Goal: Task Accomplishment & Management: Complete application form

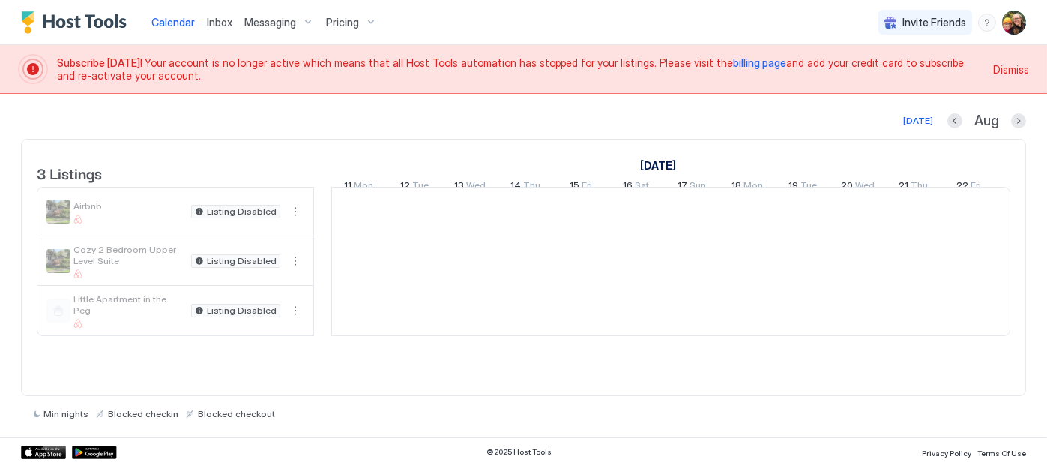
scroll to position [0, 833]
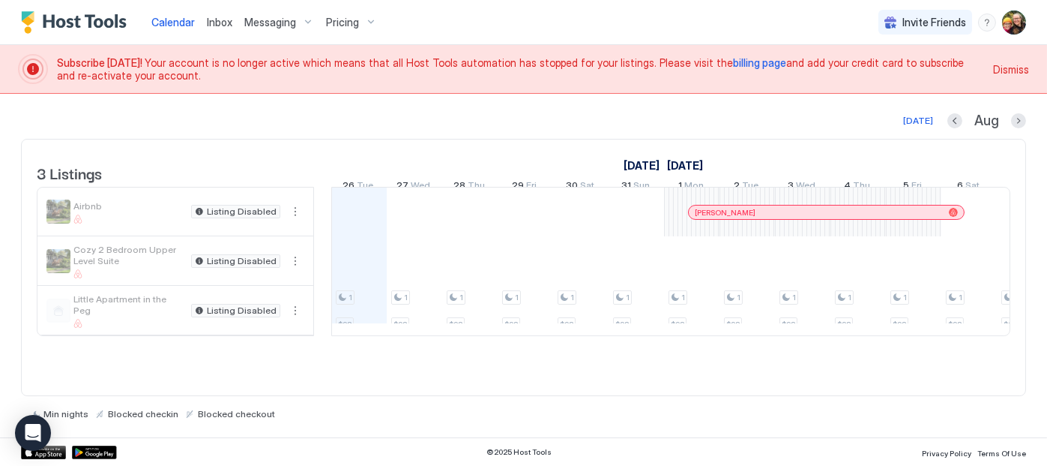
click at [733, 60] on span "billing page" at bounding box center [759, 62] width 53 height 13
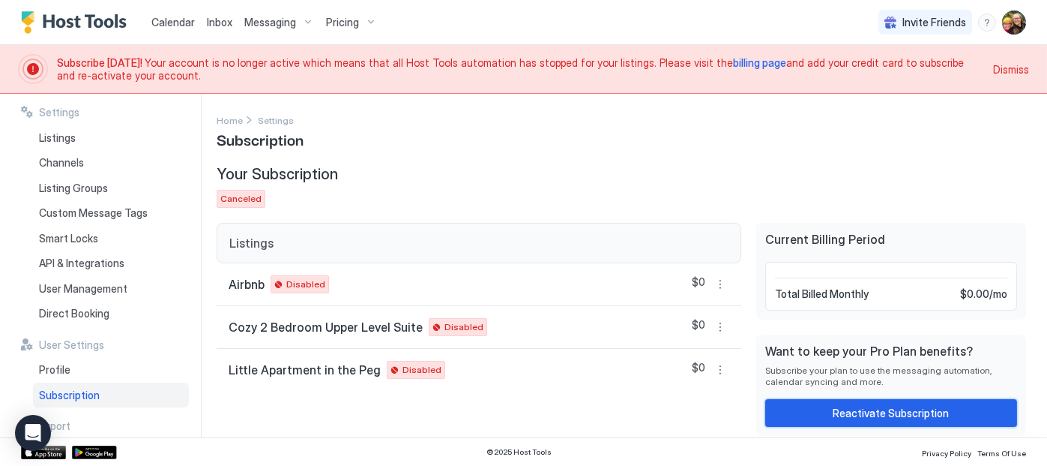
click at [888, 417] on div "Reactivate Subscription" at bounding box center [892, 413] width 116 height 16
click at [67, 367] on span "Profile" at bounding box center [54, 369] width 31 height 13
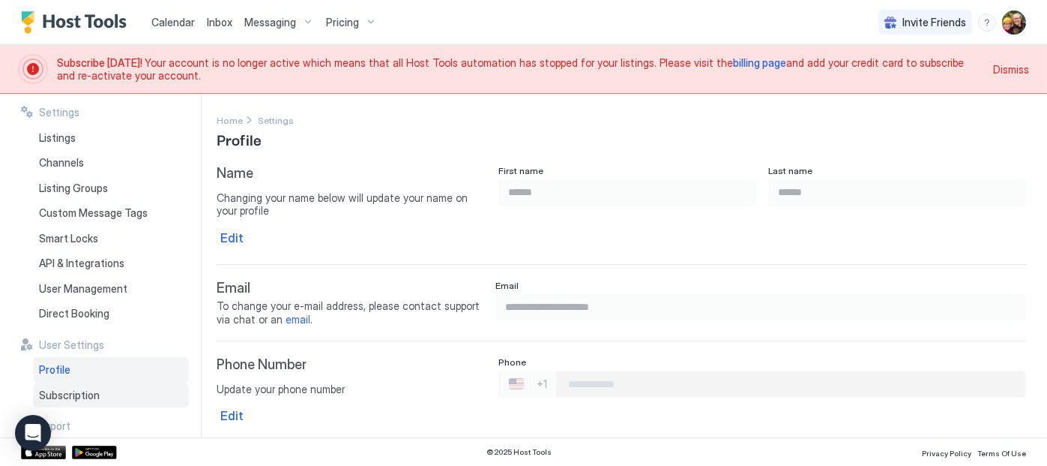
click at [70, 397] on span "Subscription" at bounding box center [69, 394] width 61 height 13
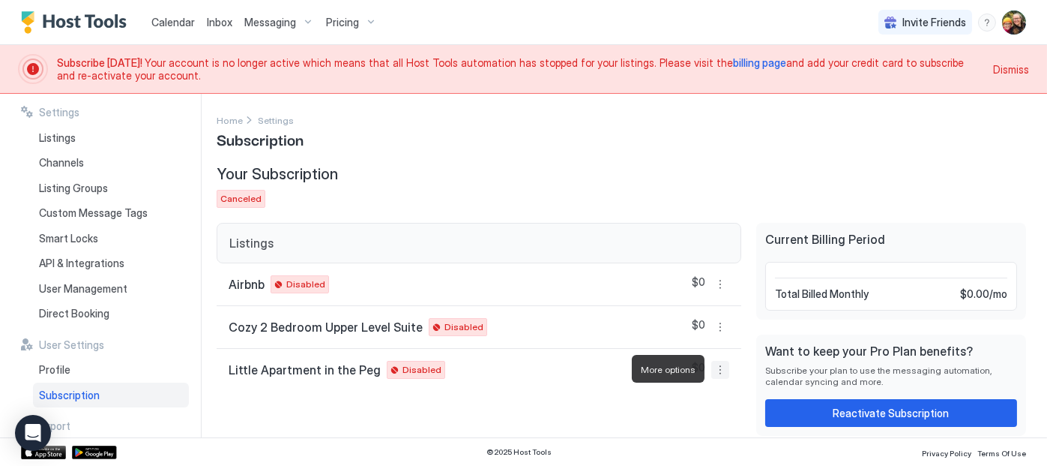
click at [722, 368] on button "More options" at bounding box center [721, 370] width 18 height 18
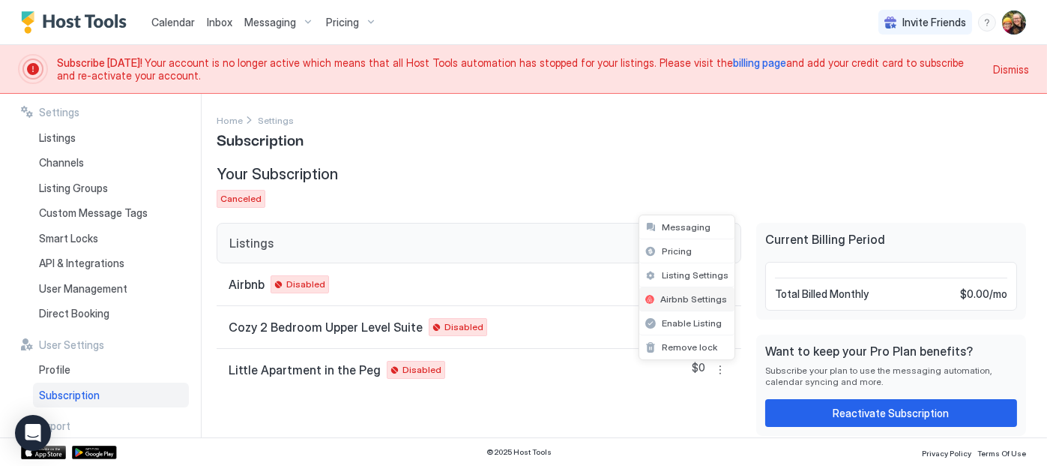
click at [708, 292] on div "Airbnb Settings" at bounding box center [687, 299] width 95 height 24
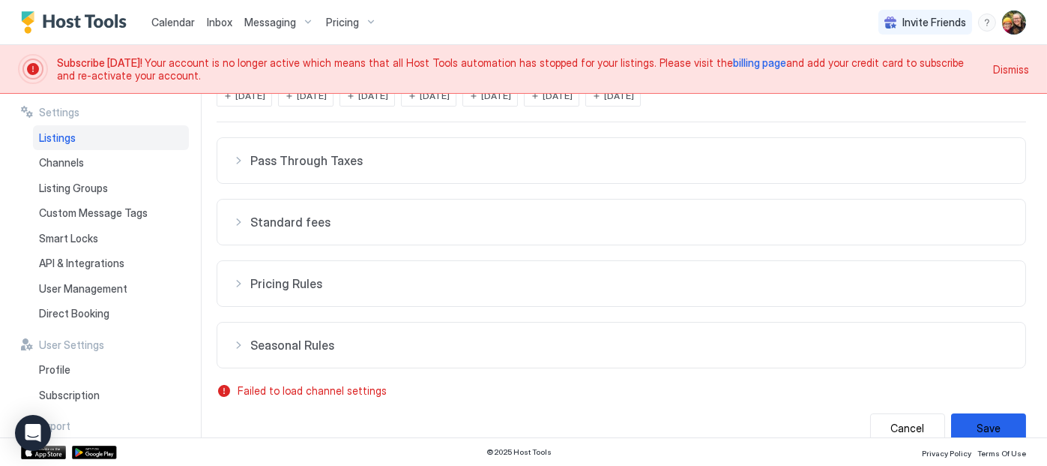
scroll to position [444, 0]
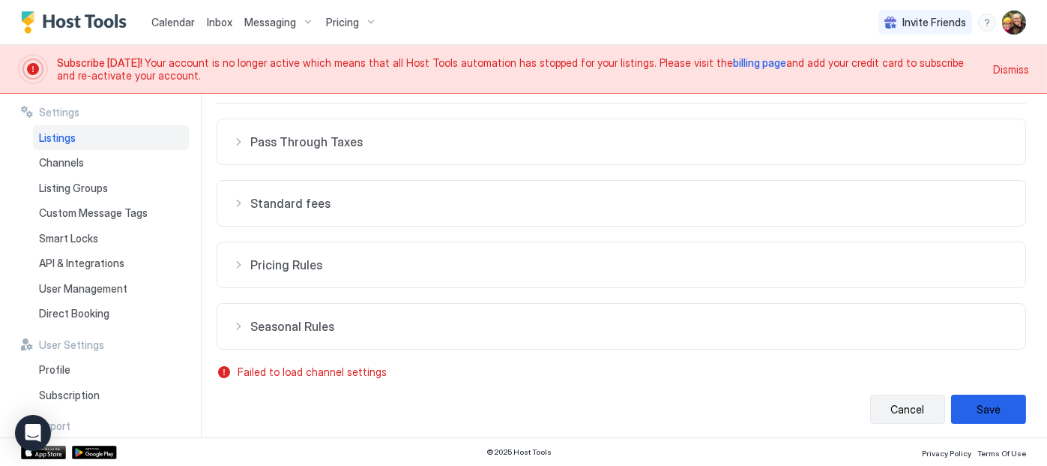
click at [891, 401] on button "Cancel" at bounding box center [907, 408] width 75 height 29
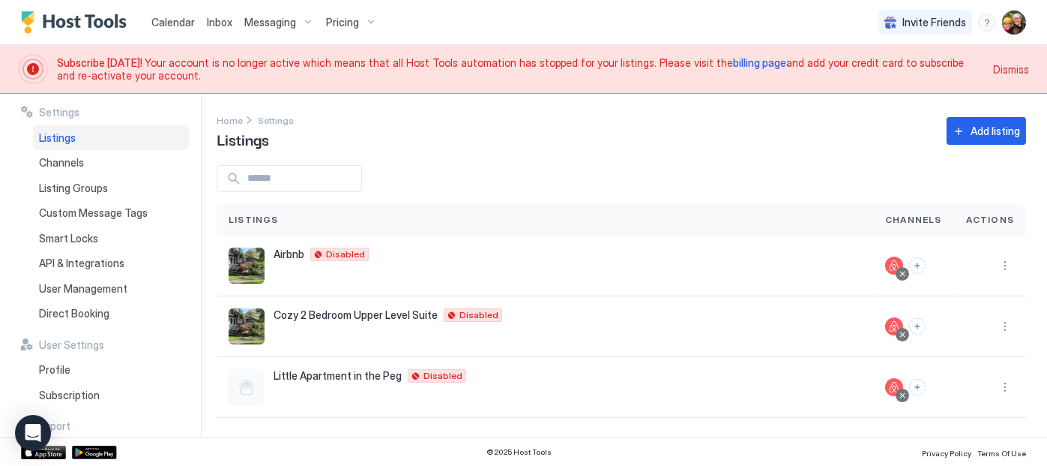
click at [733, 63] on span "billing page" at bounding box center [759, 62] width 53 height 13
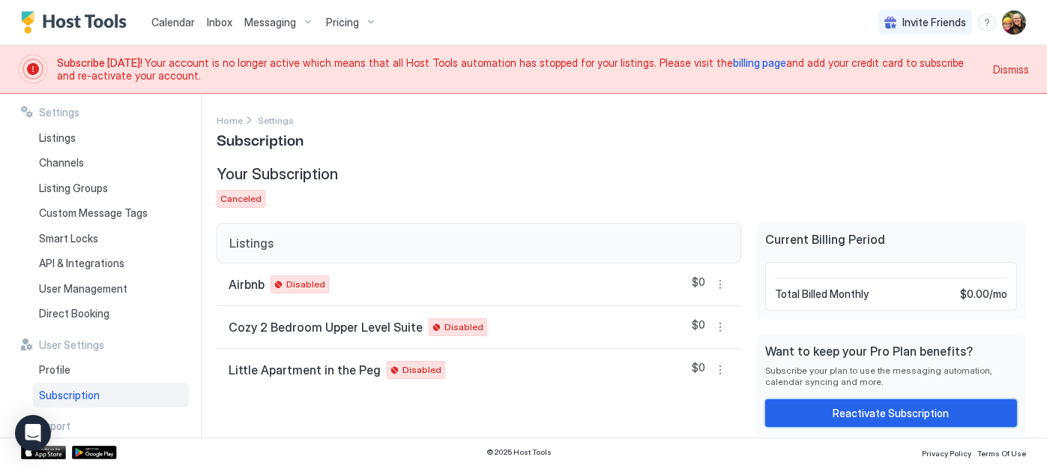
click at [902, 405] on div "Reactivate Subscription" at bounding box center [892, 413] width 116 height 16
click at [226, 119] on span "Home" at bounding box center [230, 120] width 26 height 11
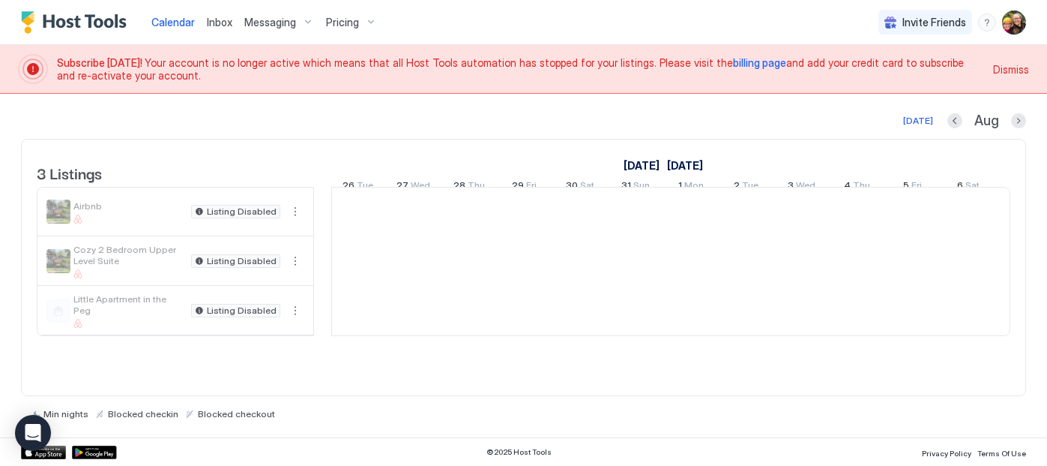
scroll to position [0, 833]
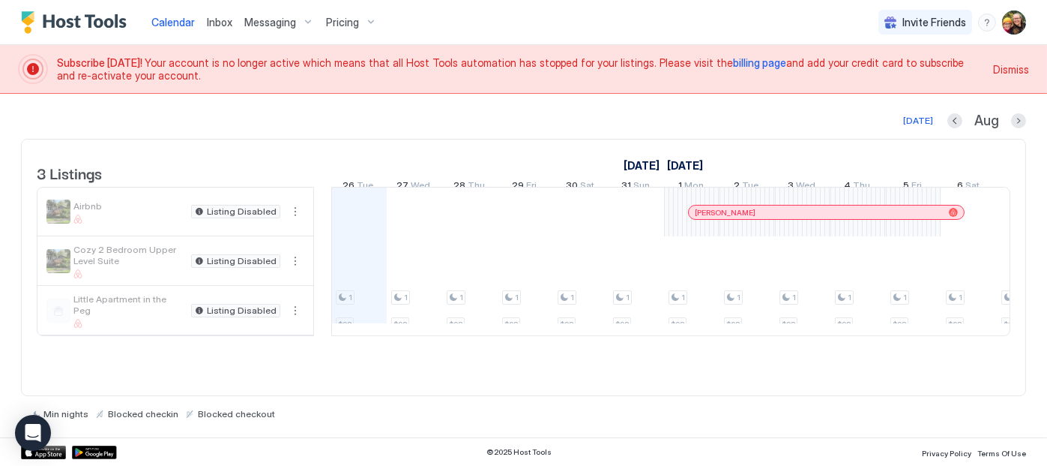
click at [1010, 29] on img "User profile" at bounding box center [1014, 22] width 24 height 24
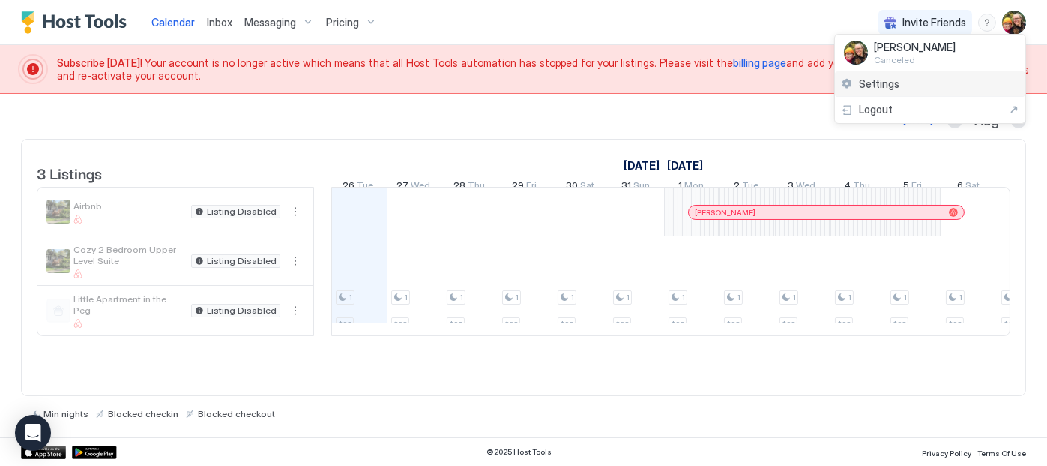
click at [866, 85] on span "Settings" at bounding box center [879, 83] width 40 height 13
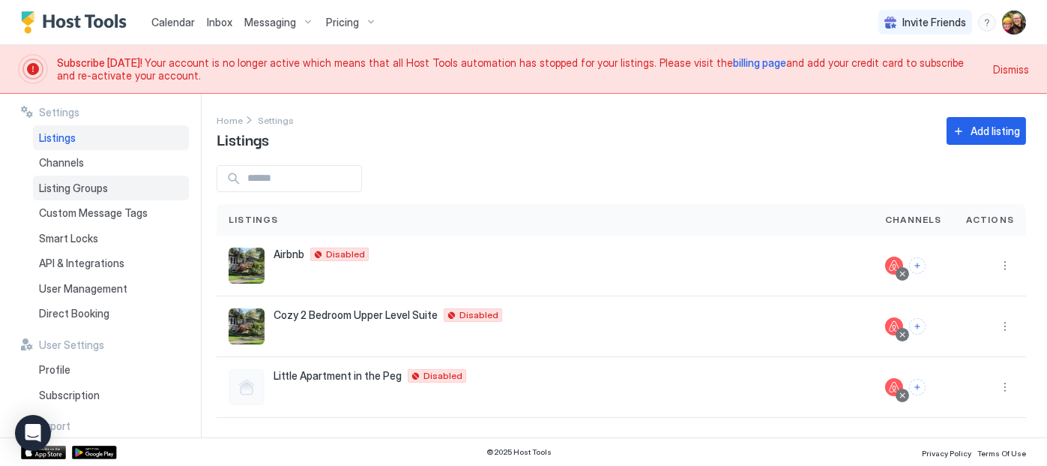
click at [82, 190] on span "Listing Groups" at bounding box center [73, 187] width 69 height 13
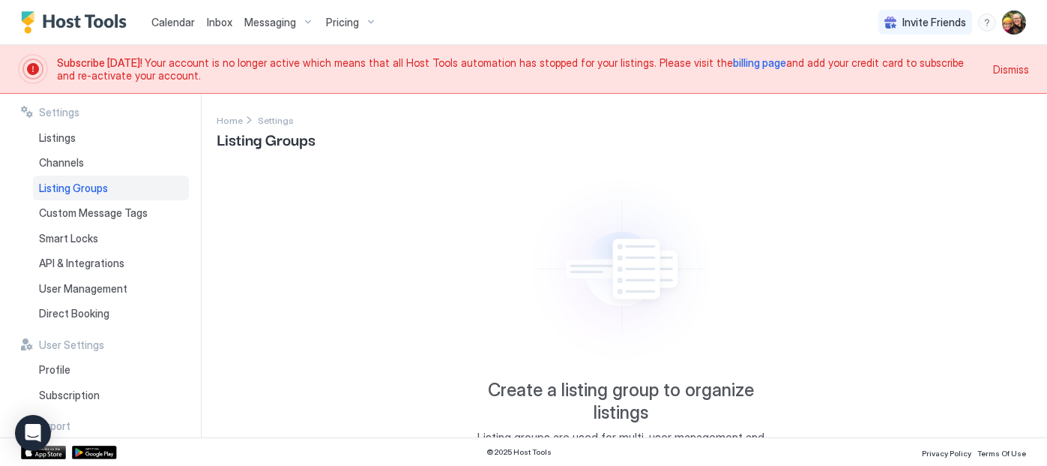
scroll to position [115, 0]
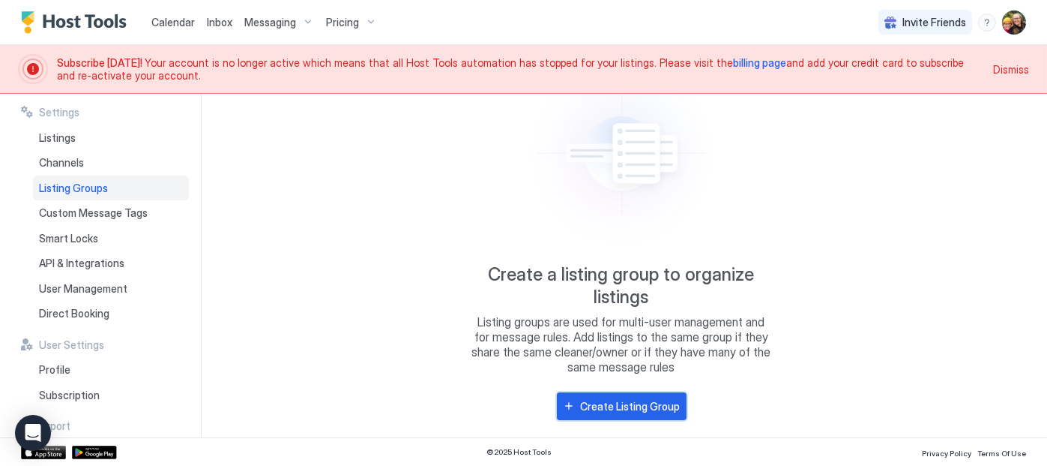
click at [595, 413] on button "Create Listing Group" at bounding box center [622, 406] width 130 height 28
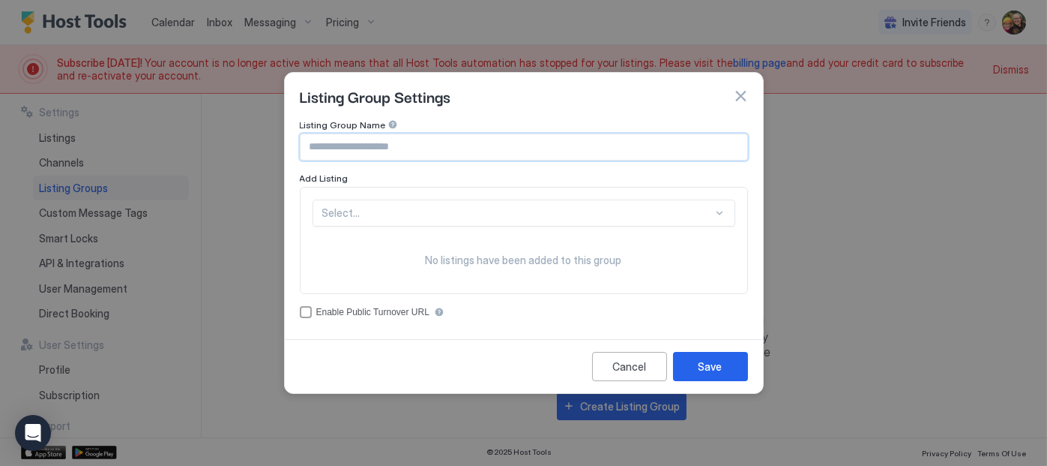
click at [670, 150] on input "Input Field" at bounding box center [524, 146] width 447 height 25
type input "**********"
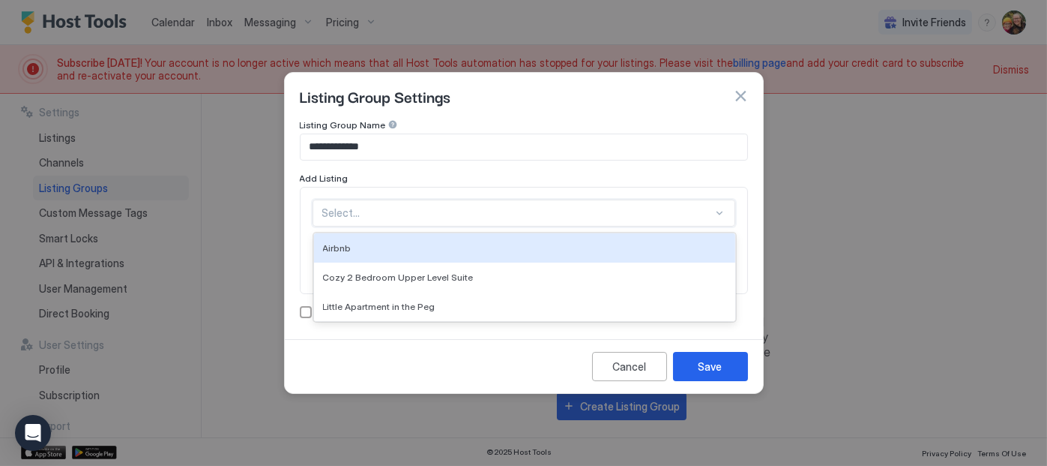
click at [719, 216] on div at bounding box center [720, 213] width 12 height 12
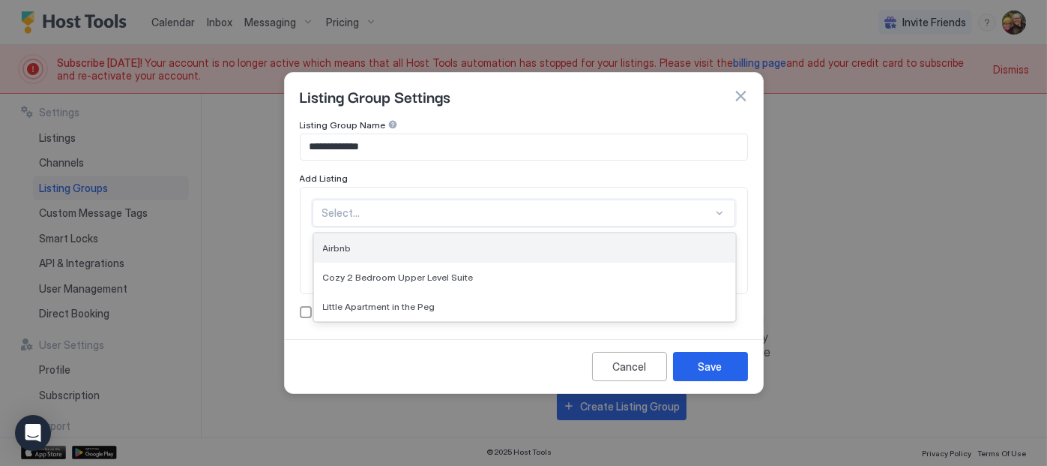
click at [649, 251] on div "Airbnb" at bounding box center [524, 247] width 403 height 11
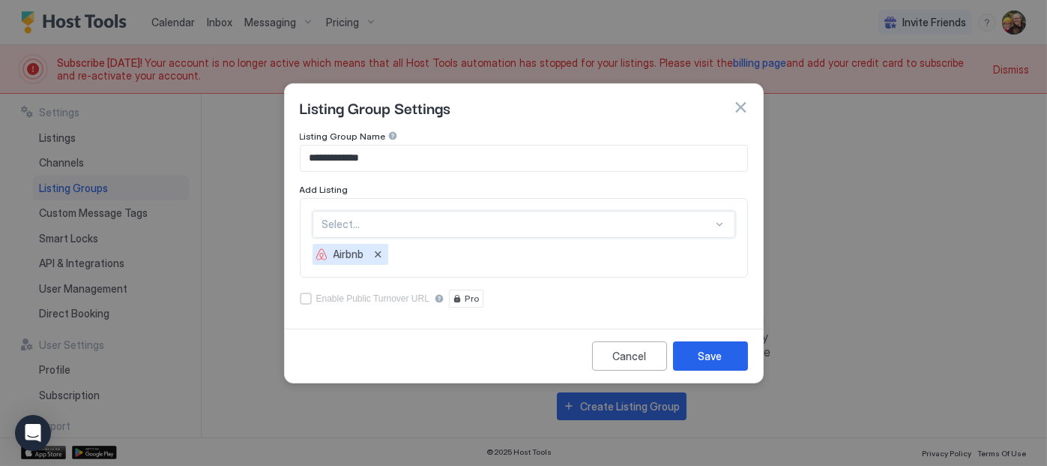
click at [717, 223] on div at bounding box center [720, 224] width 12 height 12
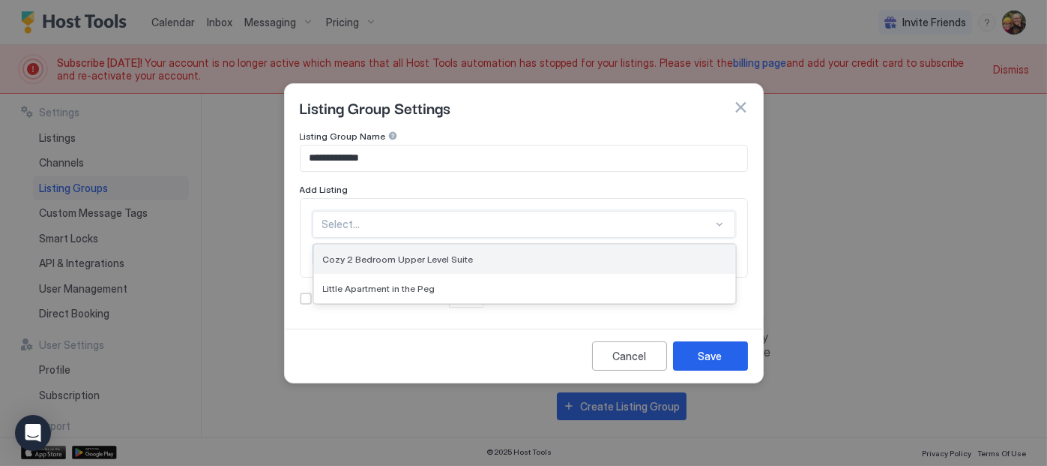
click at [688, 267] on div "Cozy 2 Bedroom Upper Level Suite" at bounding box center [524, 258] width 421 height 29
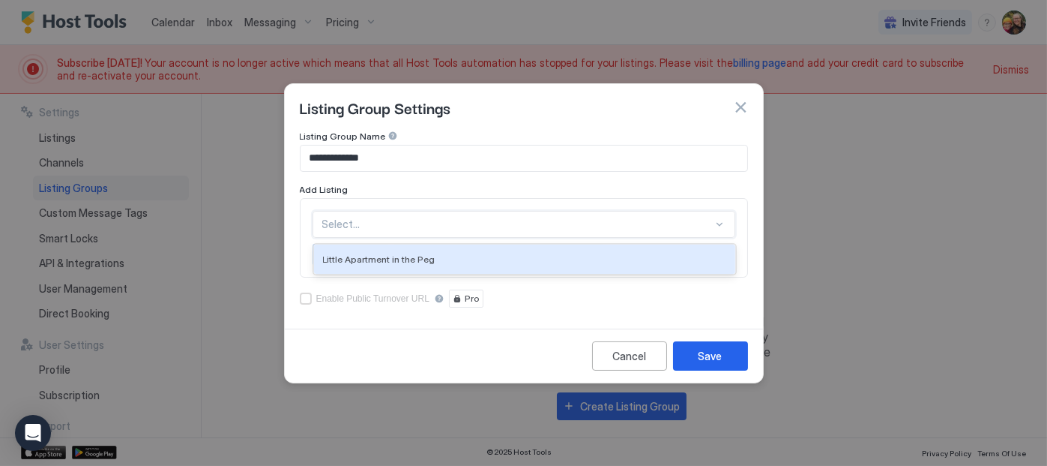
click at [723, 218] on div at bounding box center [720, 224] width 12 height 12
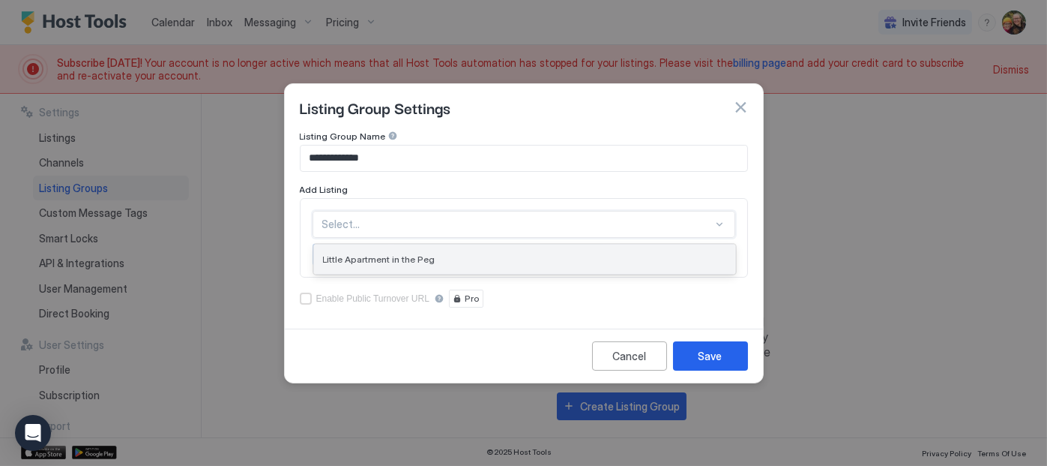
click at [667, 259] on div "Little Apartment in the Peg" at bounding box center [524, 258] width 403 height 11
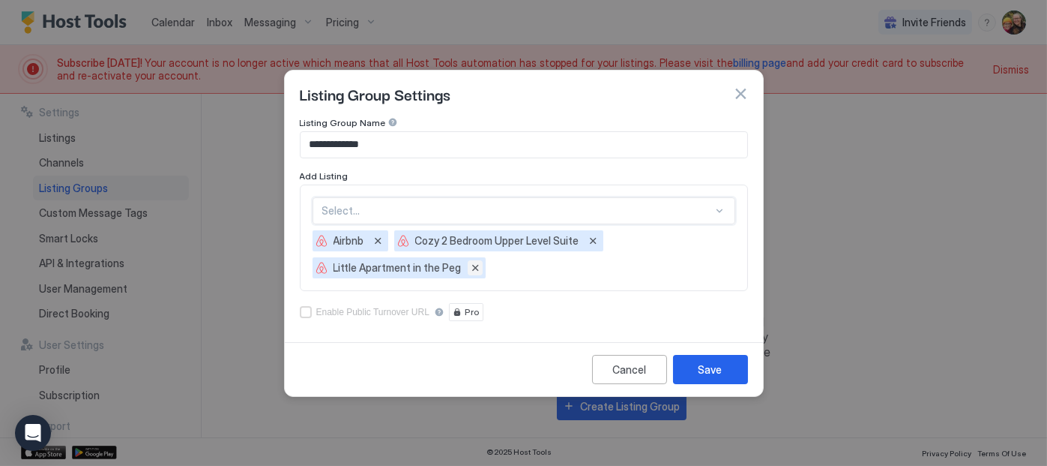
click at [471, 271] on button "Remove" at bounding box center [475, 267] width 15 height 15
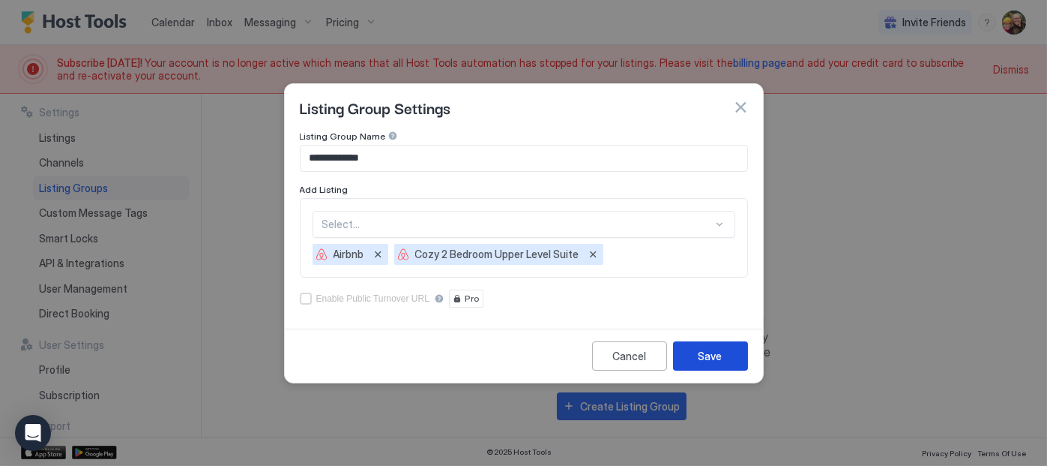
click at [715, 364] on button "Save" at bounding box center [710, 355] width 75 height 29
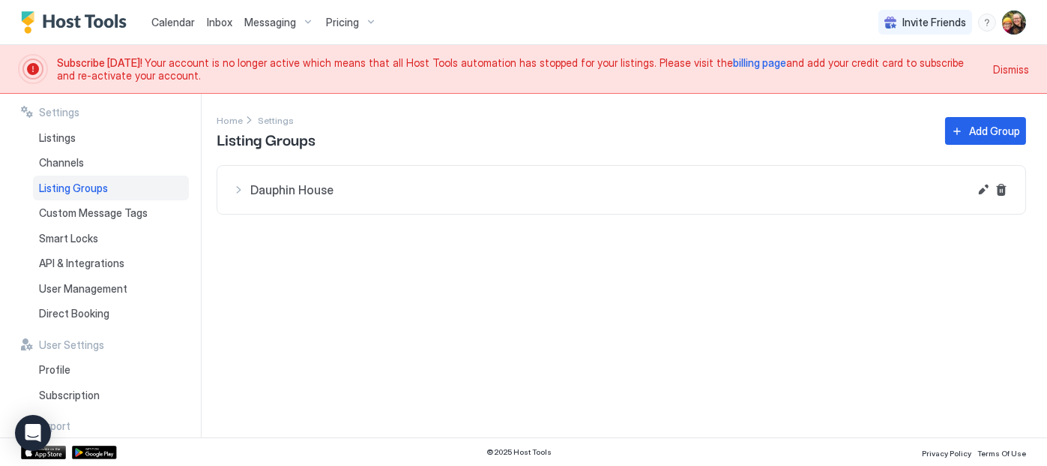
scroll to position [94, 0]
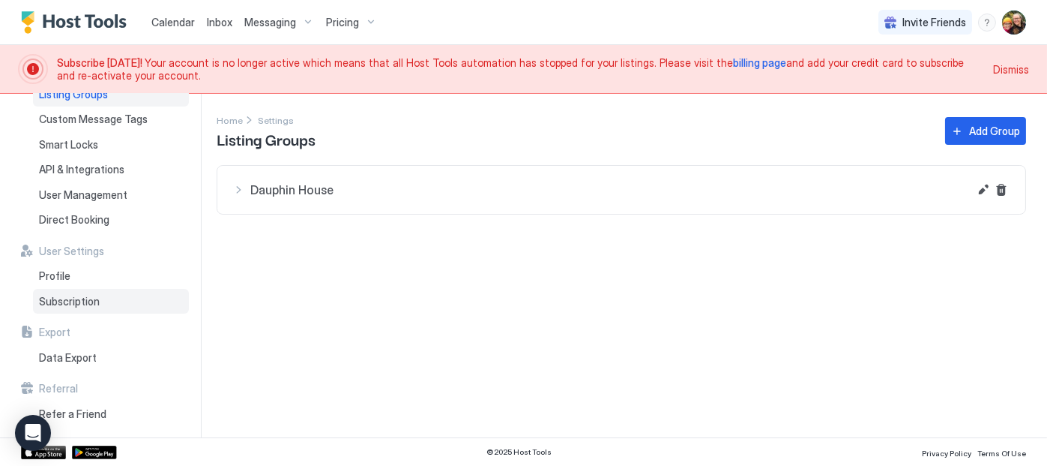
click at [79, 299] on span "Subscription" at bounding box center [69, 301] width 61 height 13
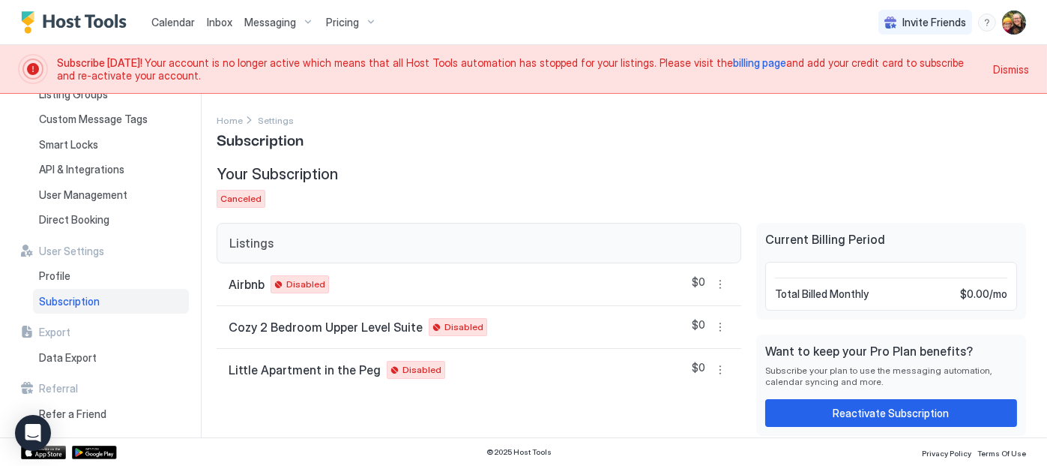
click at [249, 199] on span "Canceled" at bounding box center [240, 198] width 41 height 13
click at [274, 161] on div "Settings Home Settings Subscription Your Subscription Canceled Listings Airbnb …" at bounding box center [622, 265] width 810 height 307
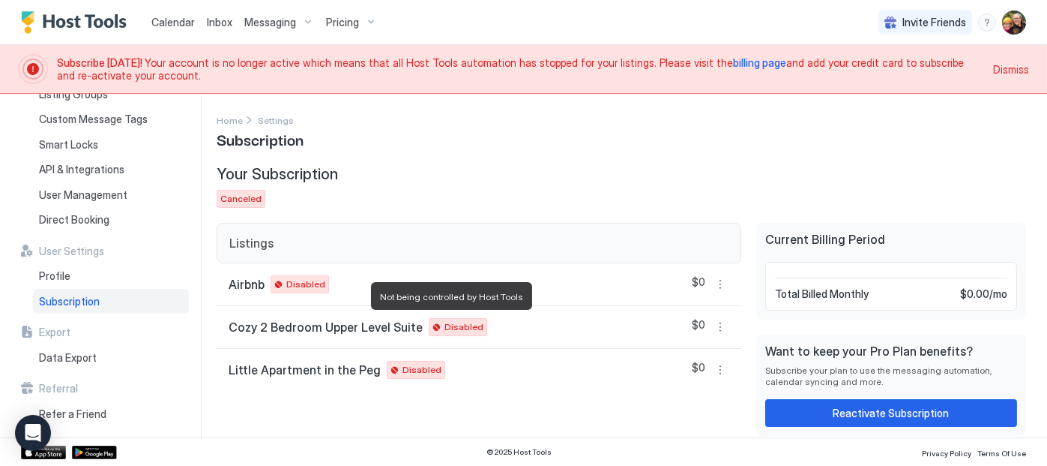
click at [454, 322] on span "Disabled" at bounding box center [464, 326] width 39 height 13
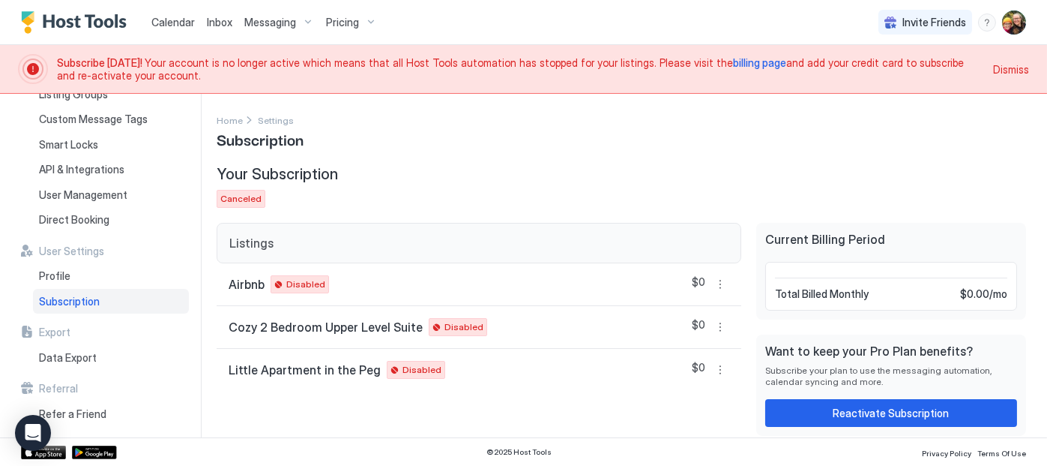
click at [445, 324] on span "Disabled" at bounding box center [464, 326] width 39 height 13
click at [724, 284] on button "More options" at bounding box center [721, 284] width 18 height 18
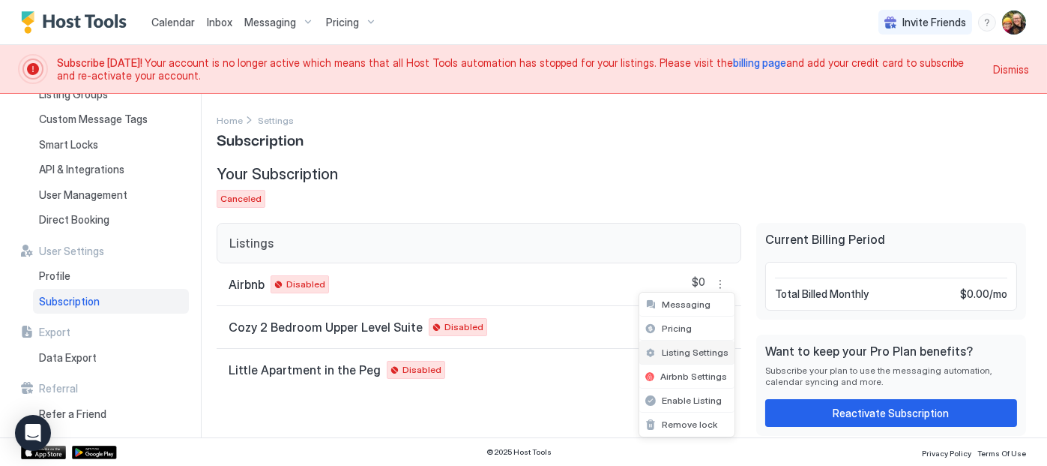
click at [703, 346] on span "Listing Settings" at bounding box center [695, 351] width 67 height 11
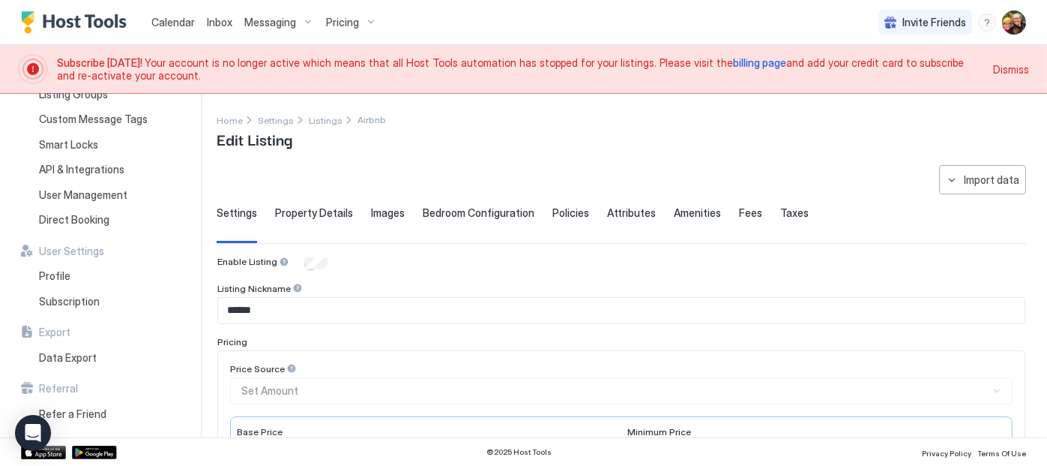
click at [460, 209] on span "Bedroom Configuration" at bounding box center [479, 212] width 112 height 13
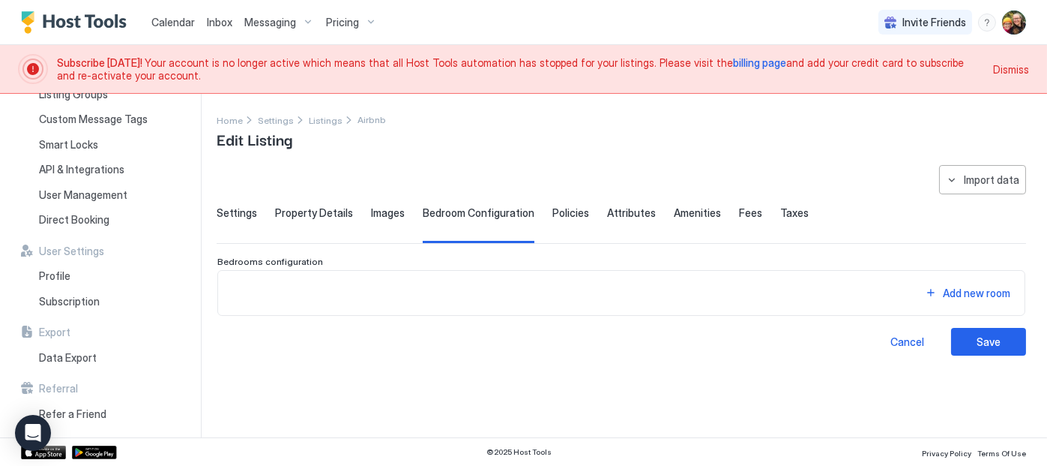
click at [310, 211] on span "Property Details" at bounding box center [314, 212] width 78 height 13
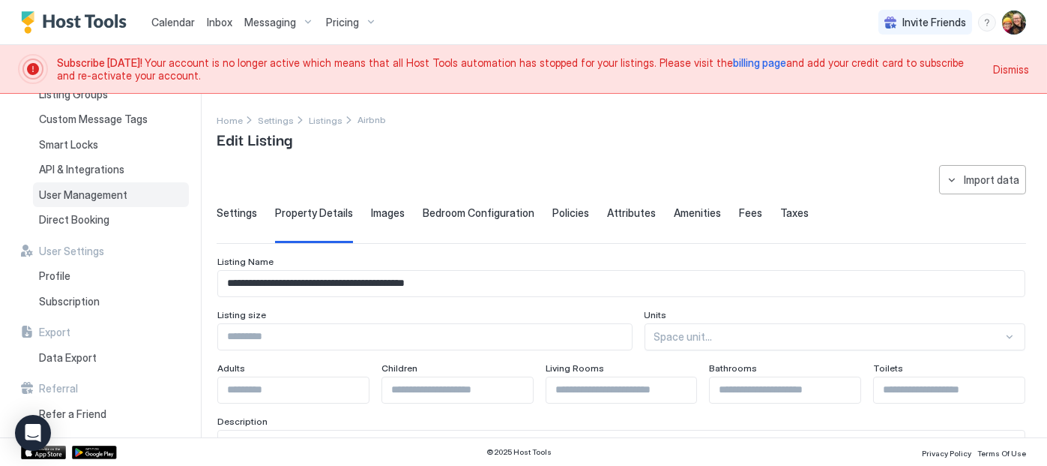
click at [92, 198] on span "User Management" at bounding box center [83, 194] width 88 height 13
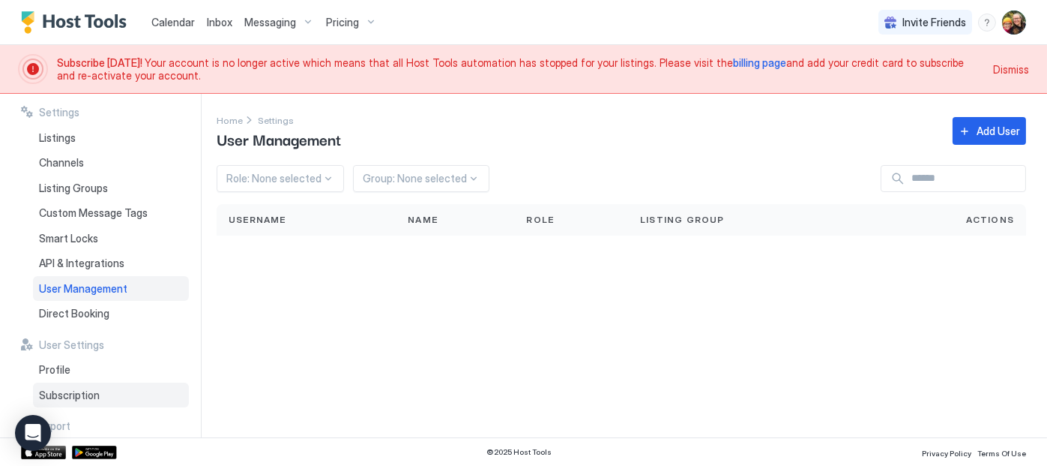
click at [75, 395] on span "Subscription" at bounding box center [69, 394] width 61 height 13
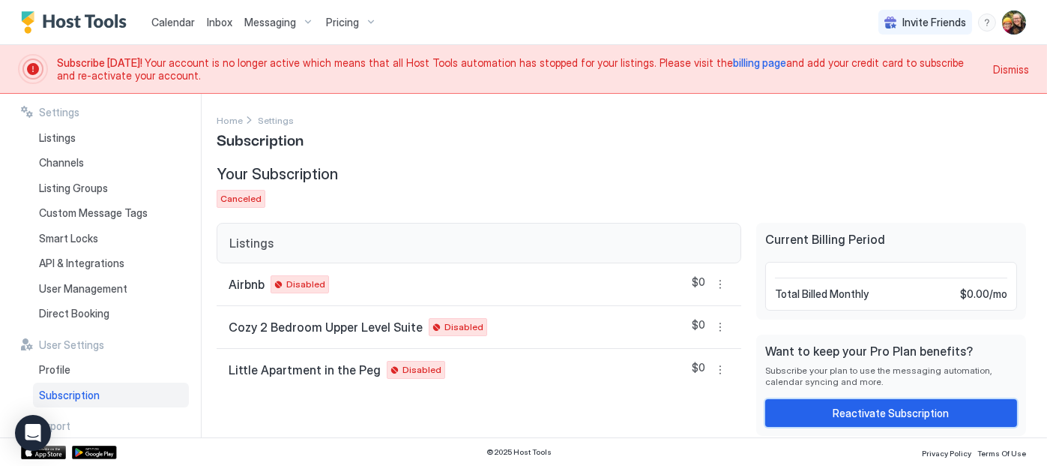
click at [872, 415] on div "Reactivate Subscription" at bounding box center [892, 413] width 116 height 16
click at [733, 63] on span "billing page" at bounding box center [759, 62] width 53 height 13
click at [1009, 24] on img "User profile" at bounding box center [1014, 22] width 24 height 24
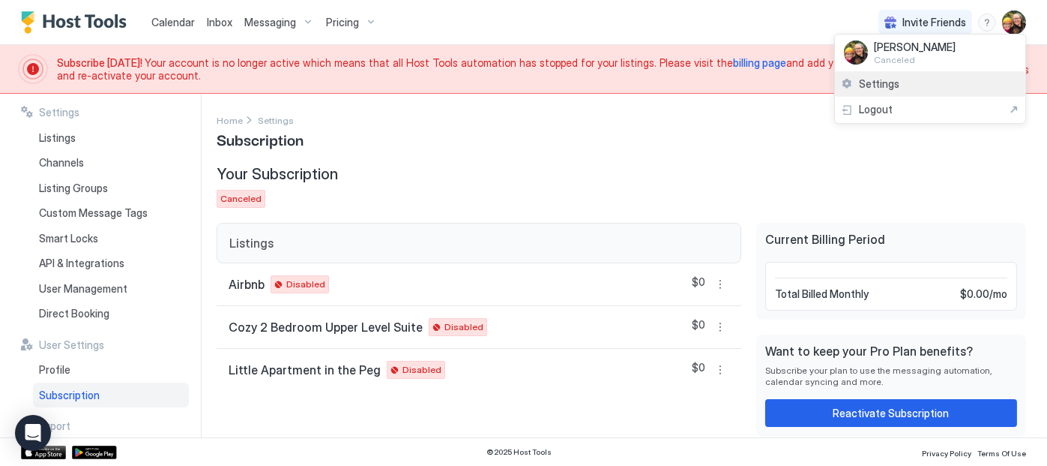
click at [892, 85] on span "Settings" at bounding box center [879, 83] width 40 height 13
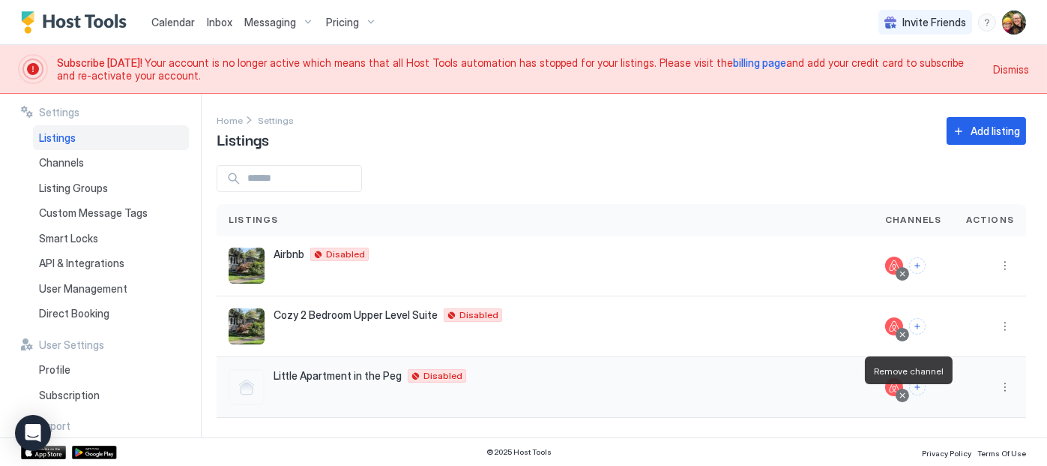
click at [904, 395] on div at bounding box center [902, 394] width 7 height 7
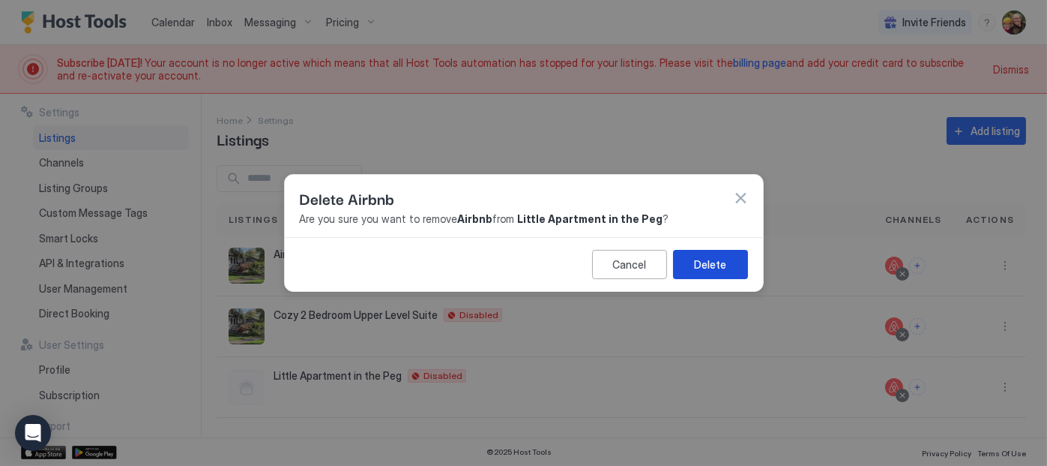
click at [726, 260] on button "Delete" at bounding box center [710, 264] width 75 height 29
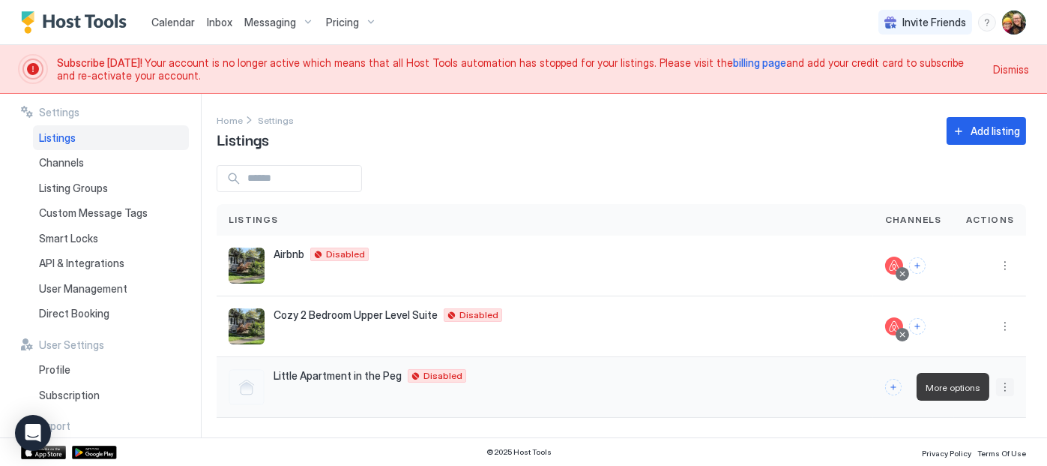
click at [1008, 385] on button "More options" at bounding box center [1005, 387] width 18 height 18
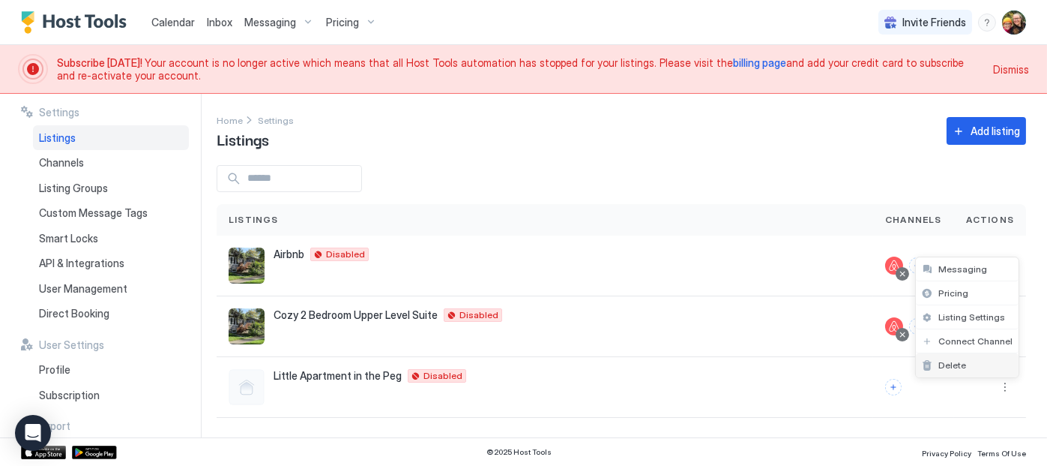
click at [972, 375] on div "Delete" at bounding box center [967, 365] width 103 height 24
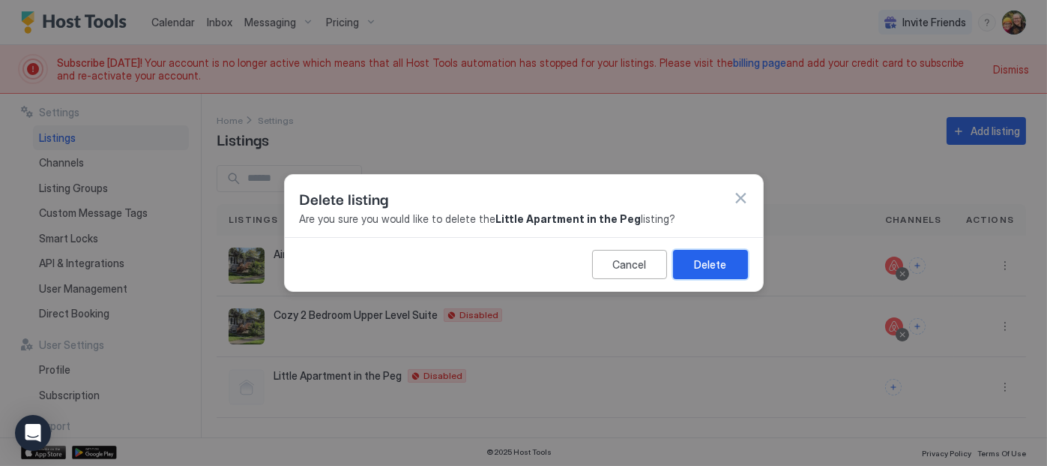
click at [730, 269] on button "Delete" at bounding box center [710, 264] width 75 height 29
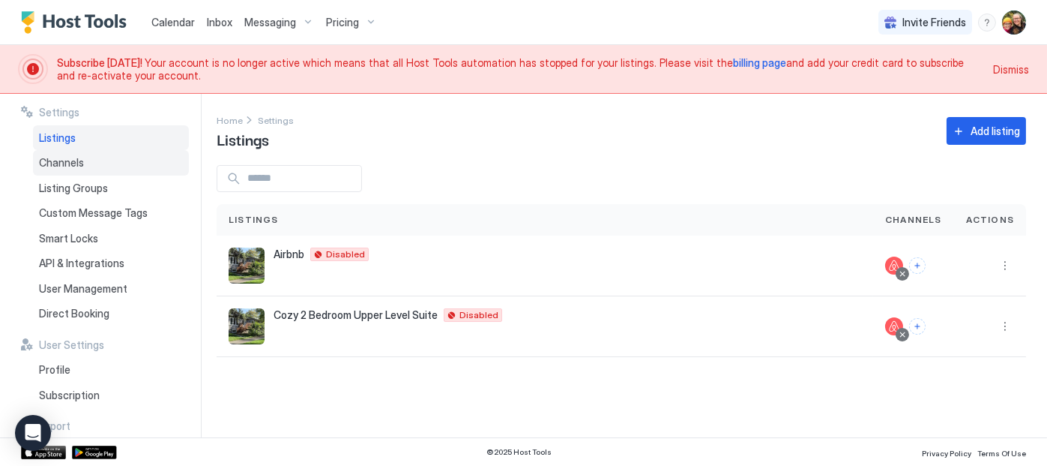
click at [76, 163] on span "Channels" at bounding box center [61, 162] width 45 height 13
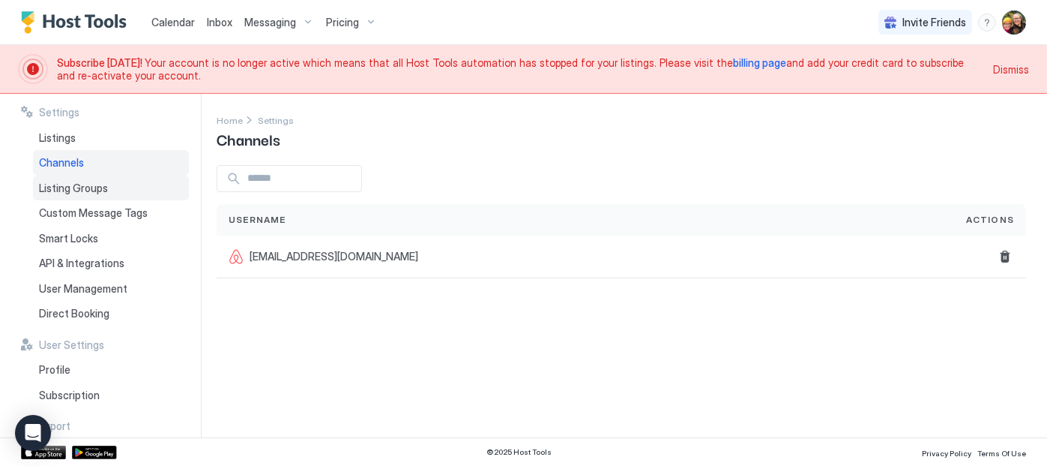
click at [70, 187] on span "Listing Groups" at bounding box center [73, 187] width 69 height 13
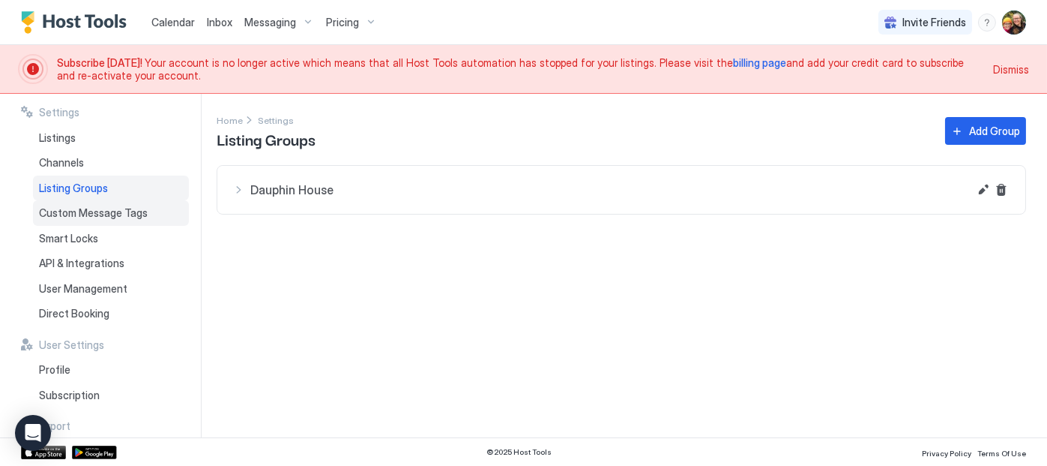
click at [72, 216] on span "Custom Message Tags" at bounding box center [93, 212] width 109 height 13
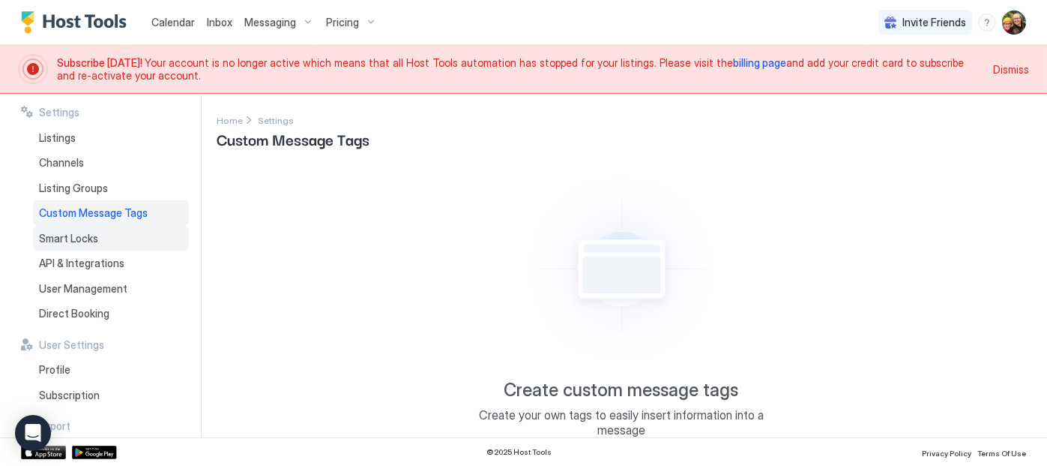
click at [74, 245] on div "Smart Locks" at bounding box center [111, 238] width 156 height 25
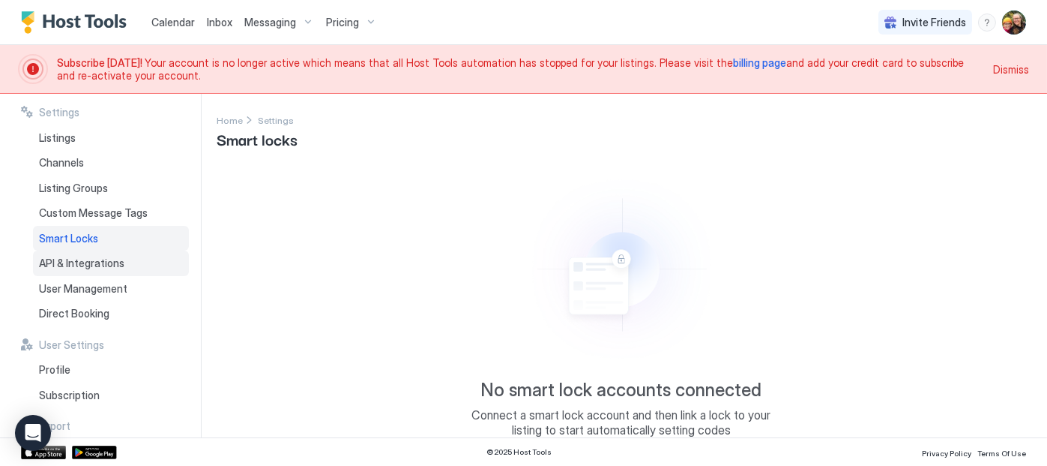
click at [73, 263] on span "API & Integrations" at bounding box center [81, 262] width 85 height 13
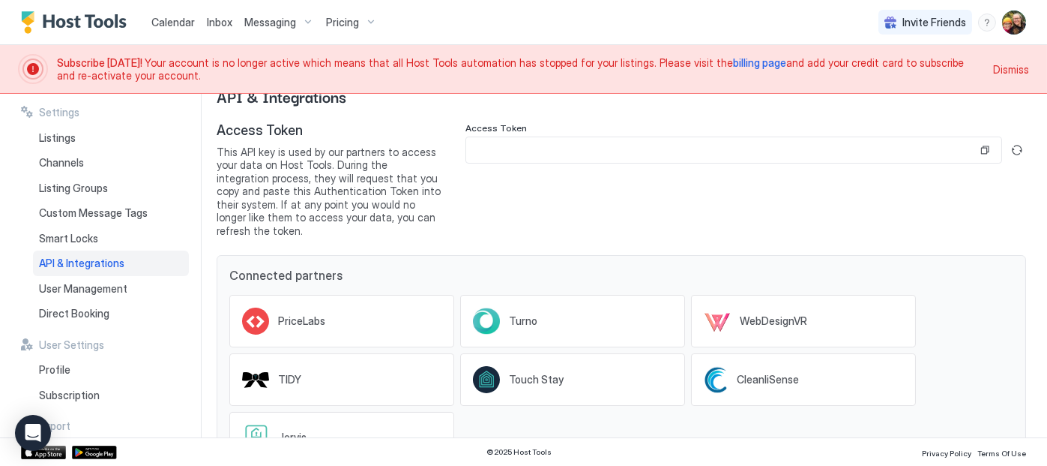
scroll to position [41, 0]
click at [112, 289] on span "User Management" at bounding box center [83, 288] width 88 height 13
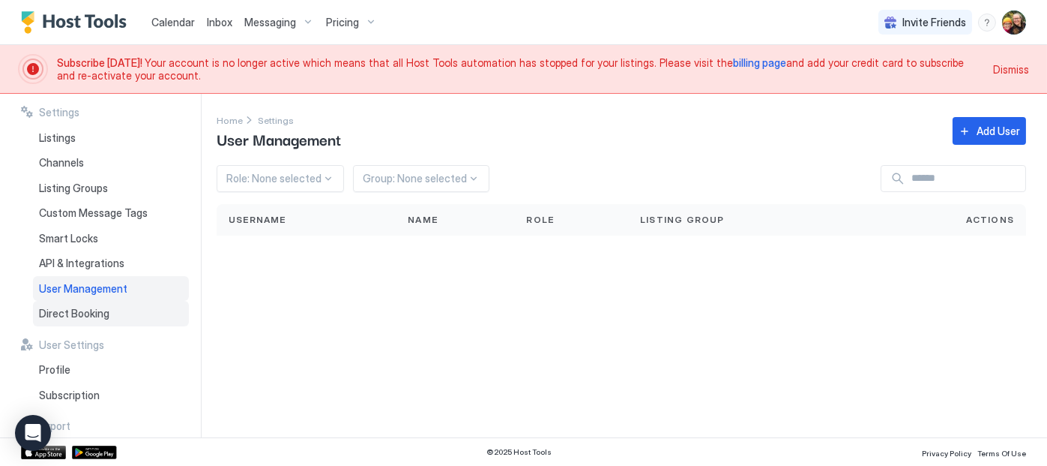
click at [94, 313] on span "Direct Booking" at bounding box center [74, 313] width 70 height 13
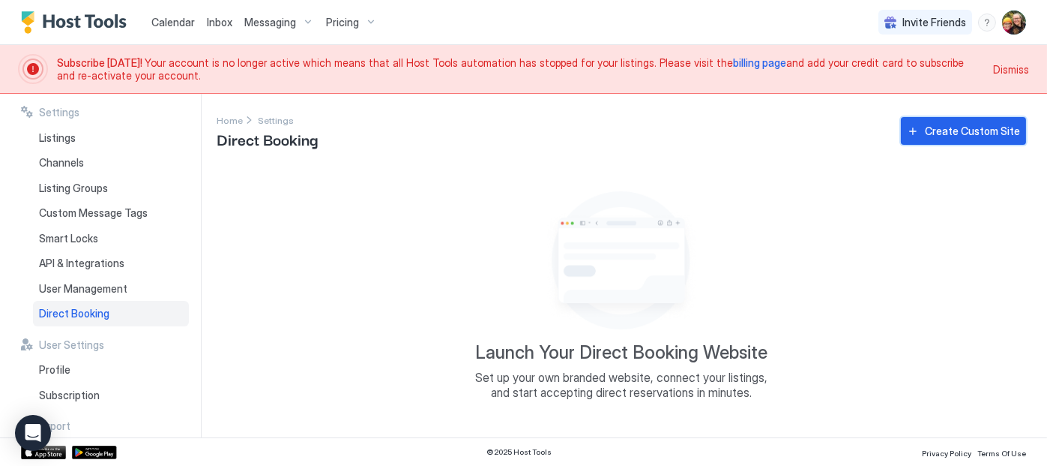
click at [946, 135] on div "Create Custom Site" at bounding box center [972, 131] width 95 height 16
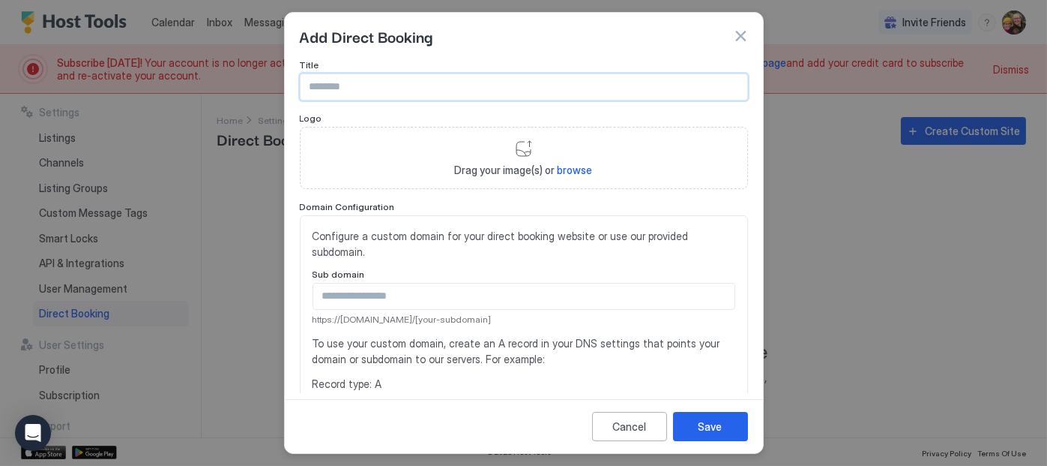
click at [440, 90] on input "Input Field" at bounding box center [524, 86] width 447 height 25
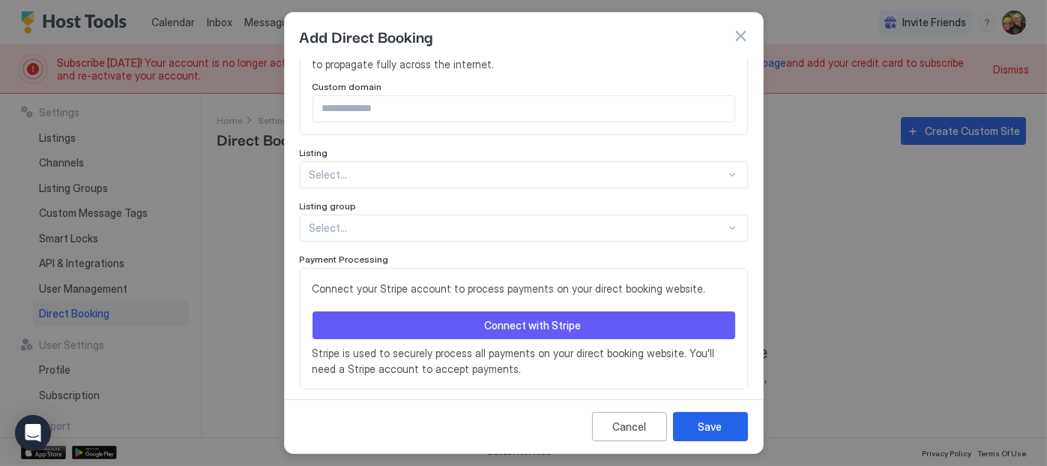
scroll to position [426, 0]
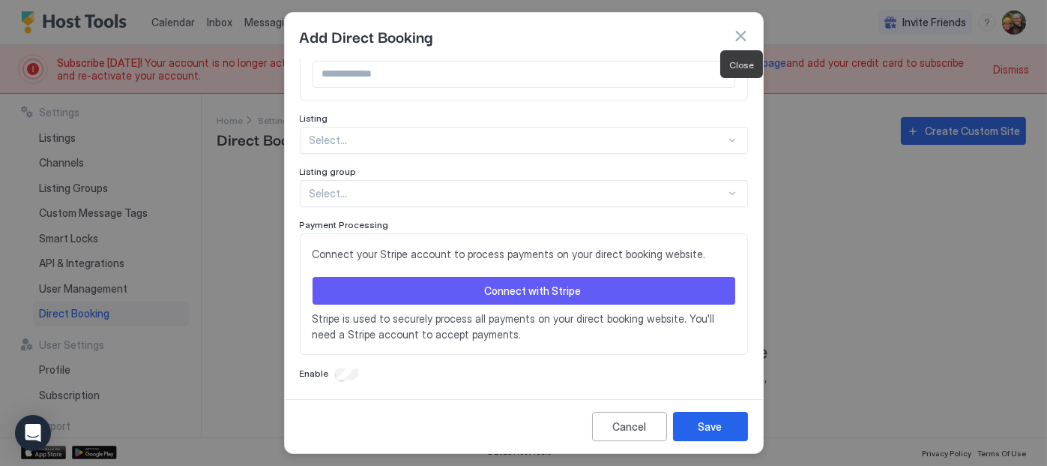
click at [739, 33] on button "button" at bounding box center [740, 35] width 15 height 15
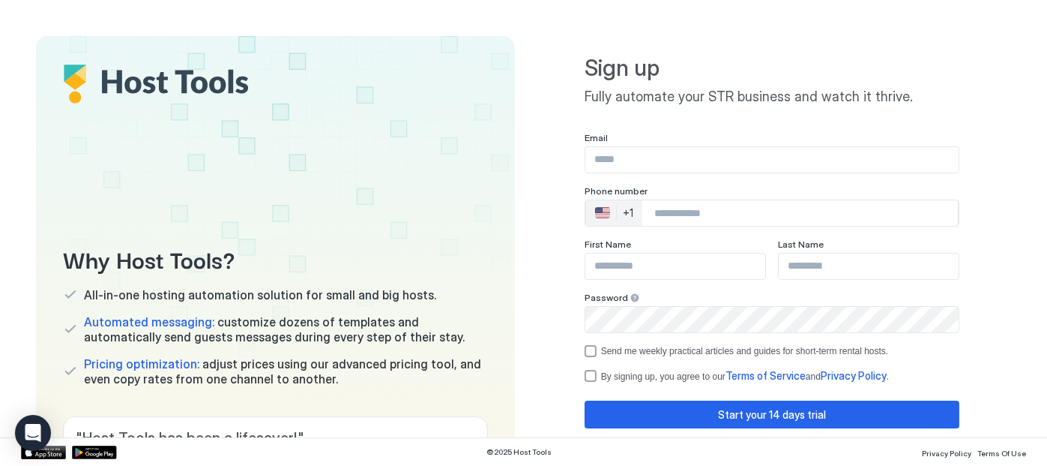
type input "**********"
click at [612, 210] on div "🇺🇸 +1" at bounding box center [614, 212] width 56 height 25
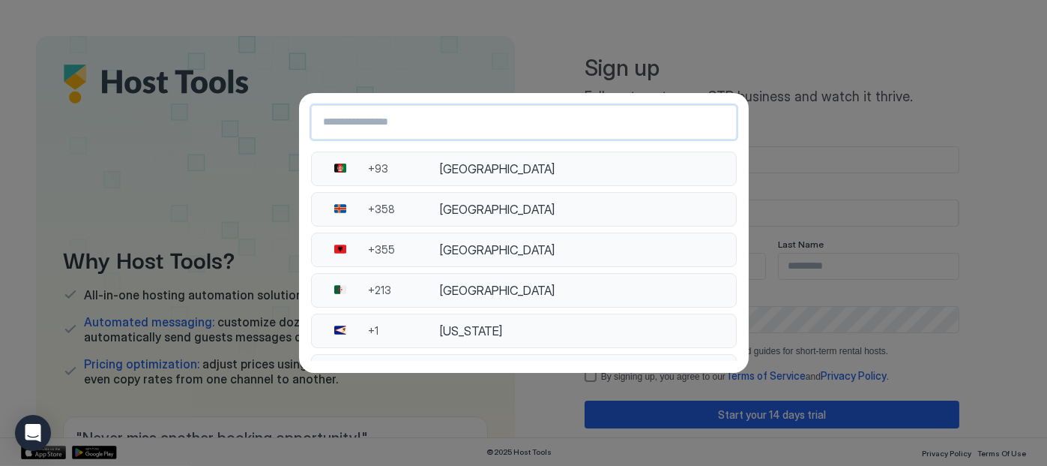
click at [526, 125] on input "Country Select Search Input" at bounding box center [524, 122] width 424 height 27
type input "**"
click at [454, 288] on div "[GEOGRAPHIC_DATA]" at bounding box center [582, 290] width 287 height 15
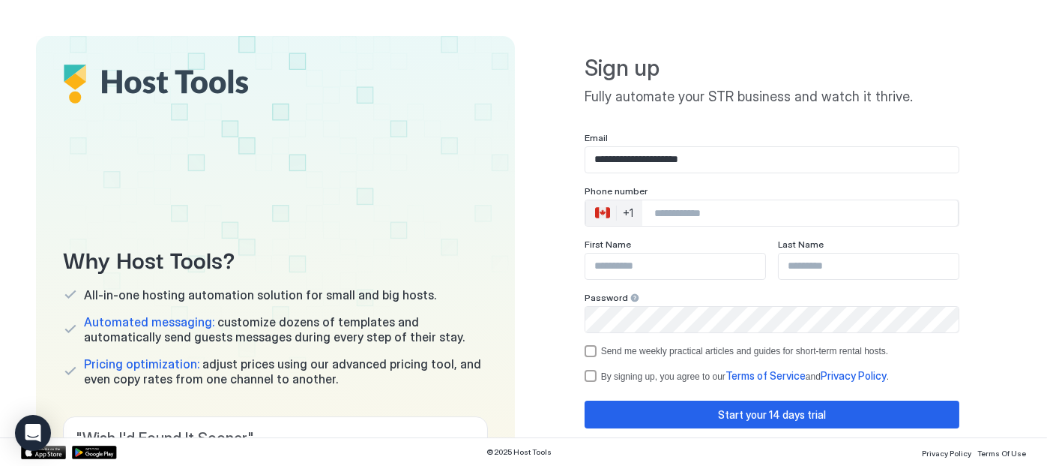
click at [666, 215] on input "Phone Number input" at bounding box center [801, 212] width 316 height 27
type input "**********"
click at [610, 266] on input "Input Field" at bounding box center [676, 265] width 180 height 25
type input "******"
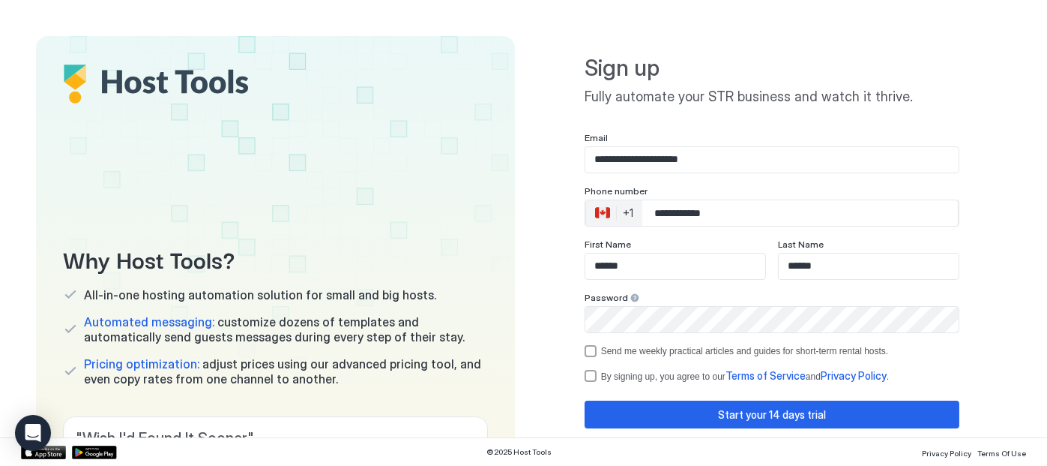
click at [522, 313] on div "Why Host Tools? All-in-one hosting automation solution for small and big hosts.…" at bounding box center [523, 308] width 975 height 544
click at [585, 377] on div "termsPrivacy" at bounding box center [591, 376] width 12 height 12
click at [585, 351] on div "optOut" at bounding box center [591, 351] width 12 height 12
click at [586, 353] on icon "optOut" at bounding box center [590, 350] width 9 height 9
click at [757, 412] on div "Start your 14 days trial" at bounding box center [772, 414] width 108 height 16
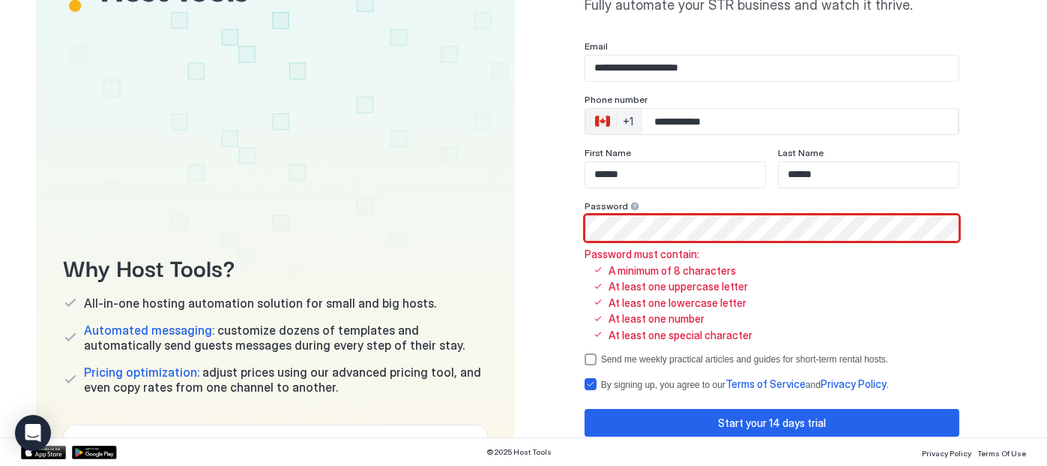
scroll to position [142, 0]
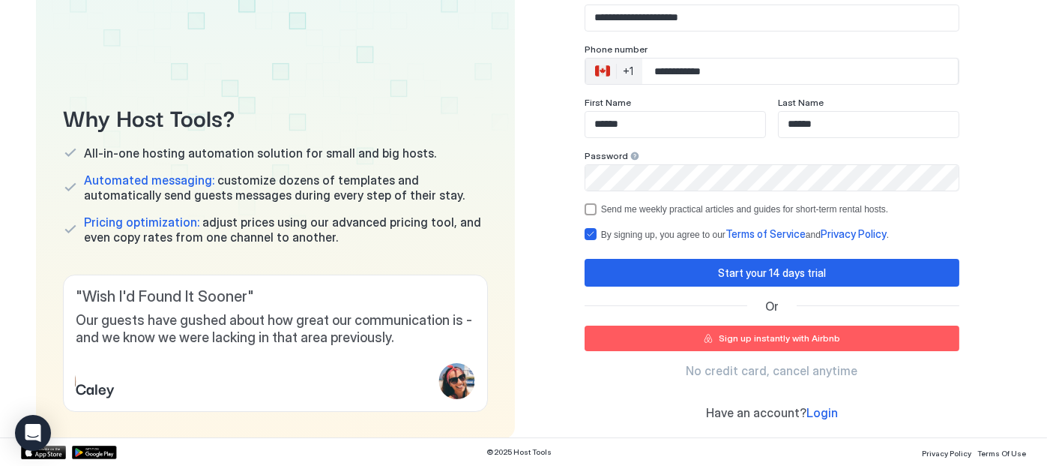
click at [973, 210] on div "**********" at bounding box center [772, 166] width 479 height 544
click at [824, 271] on button "Start your 14 days trial" at bounding box center [772, 273] width 375 height 28
